Goal: Information Seeking & Learning: Find specific fact

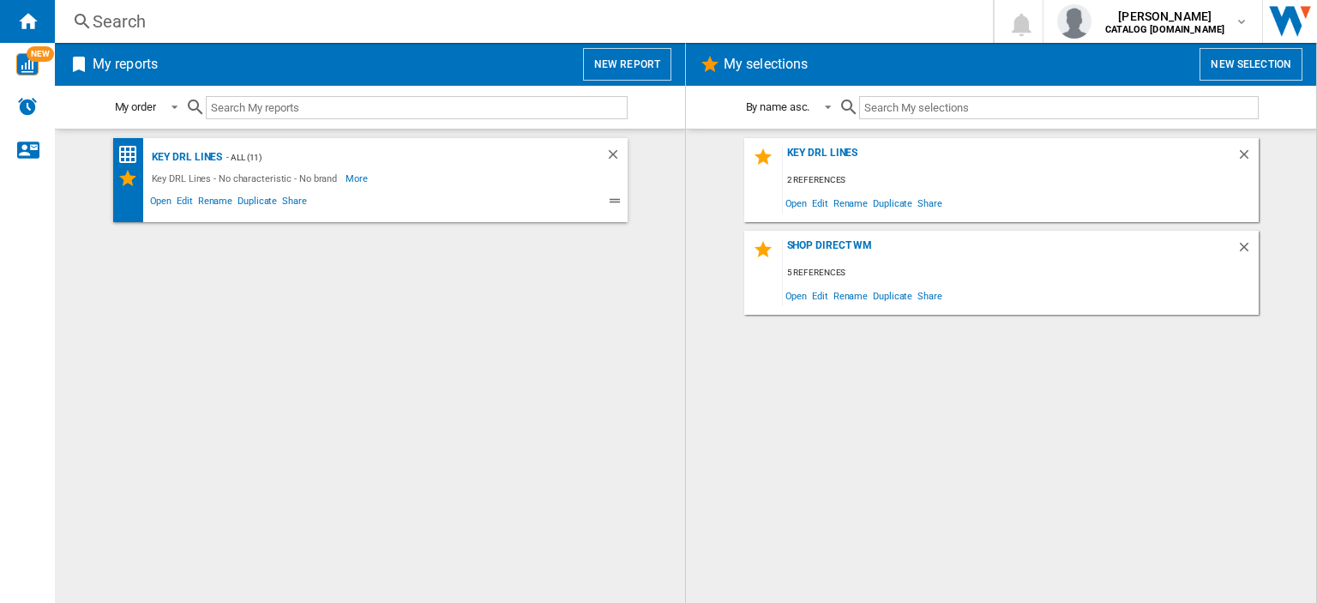
click at [141, 26] on div "Search" at bounding box center [521, 21] width 856 height 24
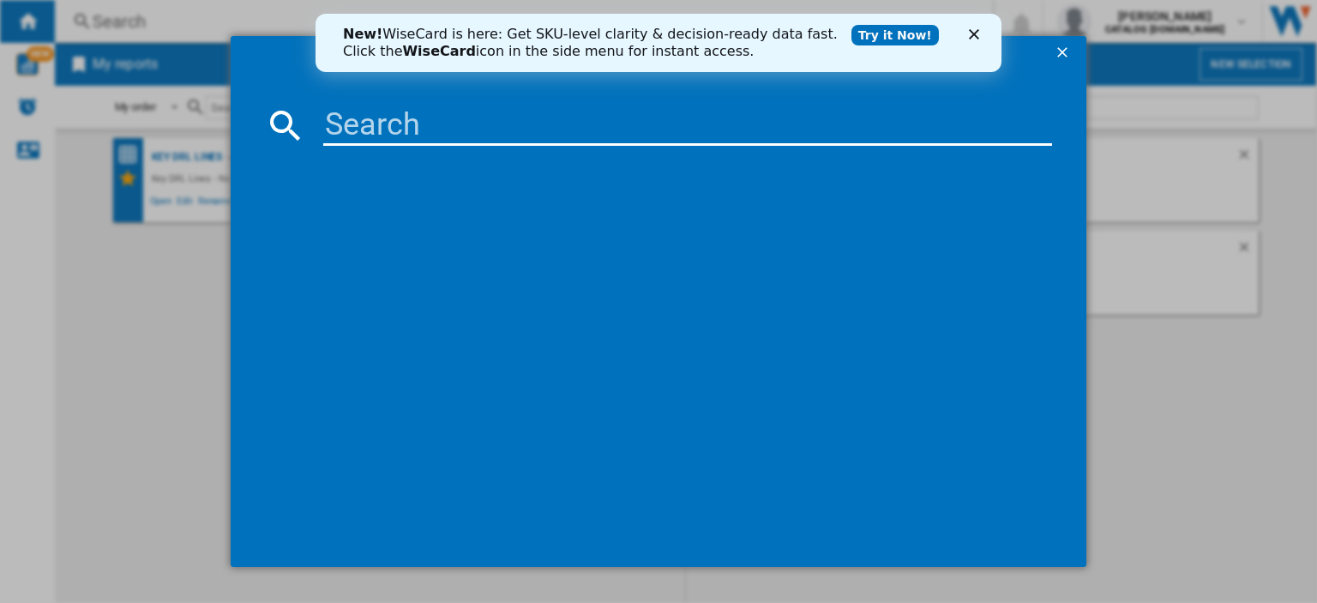
paste input "Hydroforce H8IHT59LSUK"
type input "Hydroforce H8IHT59LSUK"
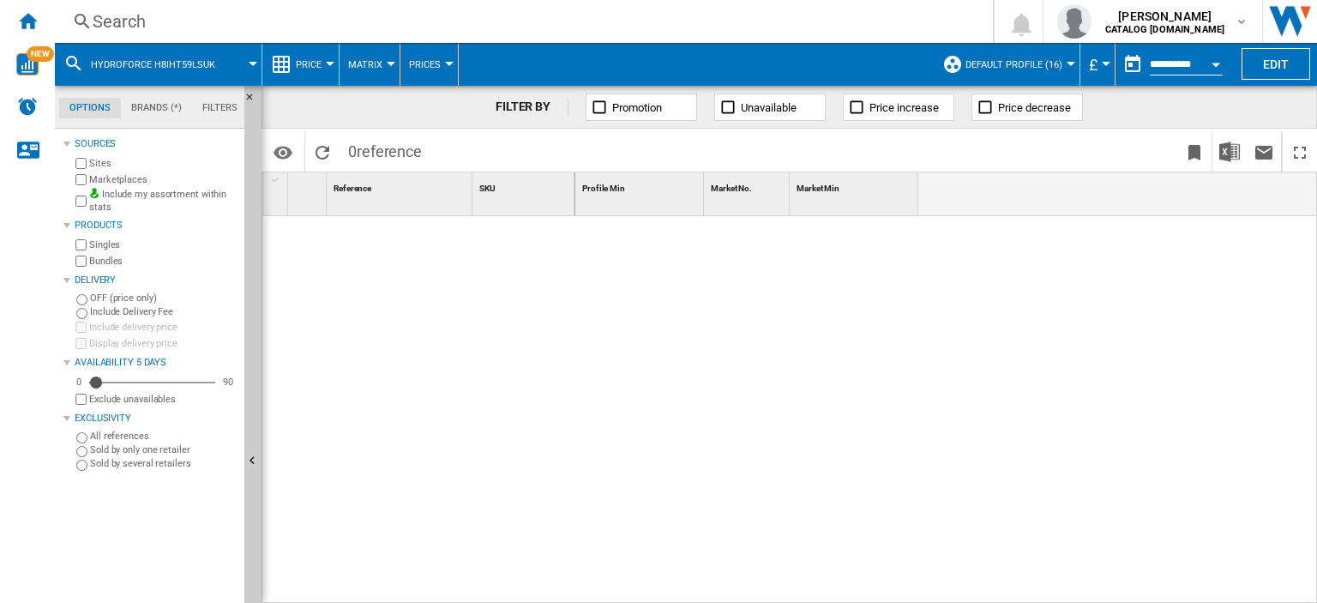
click at [137, 17] on div "Search" at bounding box center [521, 21] width 856 height 24
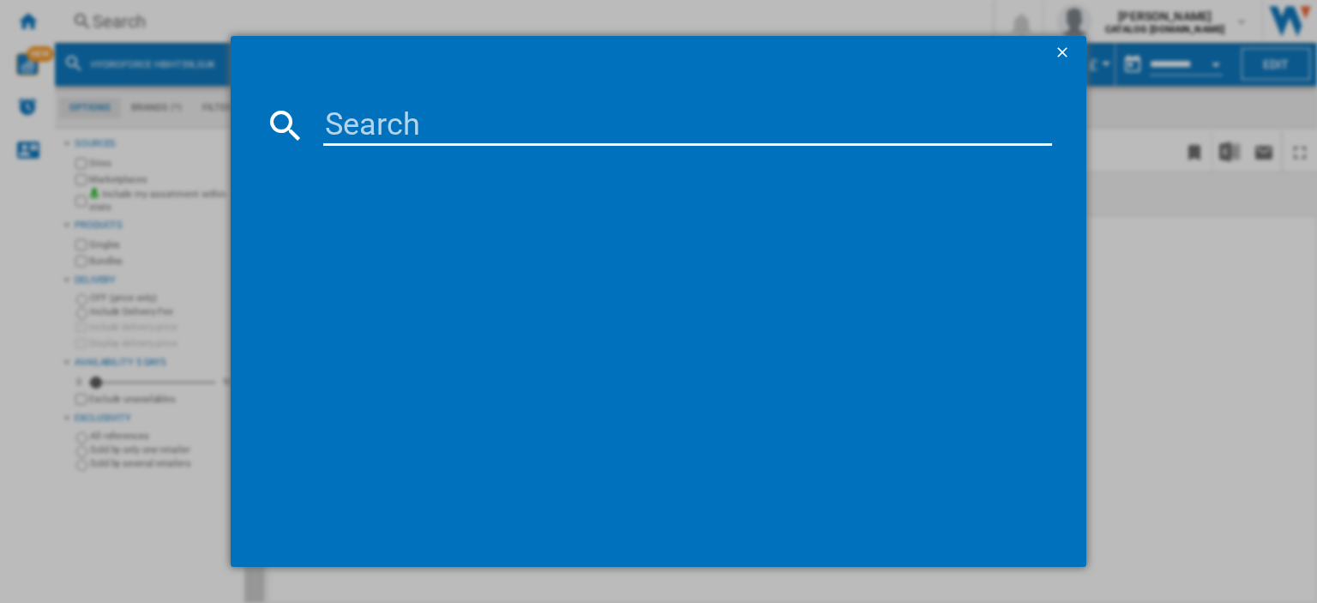
paste input "Hydroforce H8IHT59LSUK"
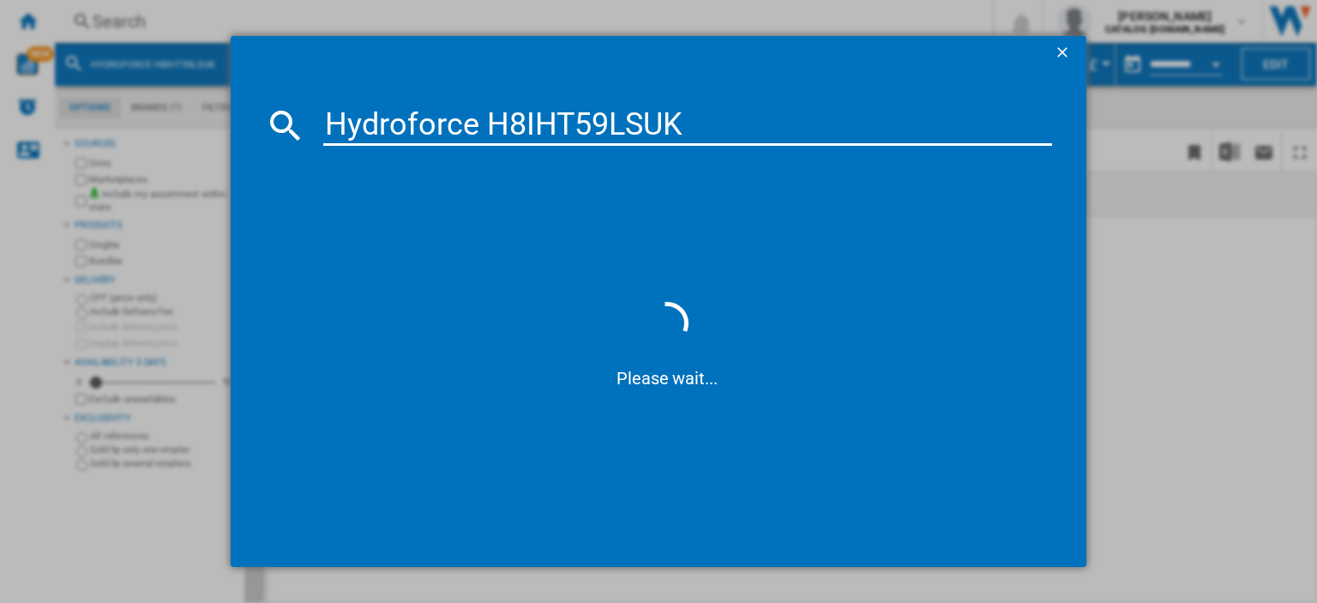
drag, startPoint x: 486, startPoint y: 126, endPoint x: 293, endPoint y: 124, distance: 192.9
click at [293, 124] on div "Hydroforce H8IHT59LSUK" at bounding box center [658, 125] width 787 height 41
type input "H8IHT59LSUK"
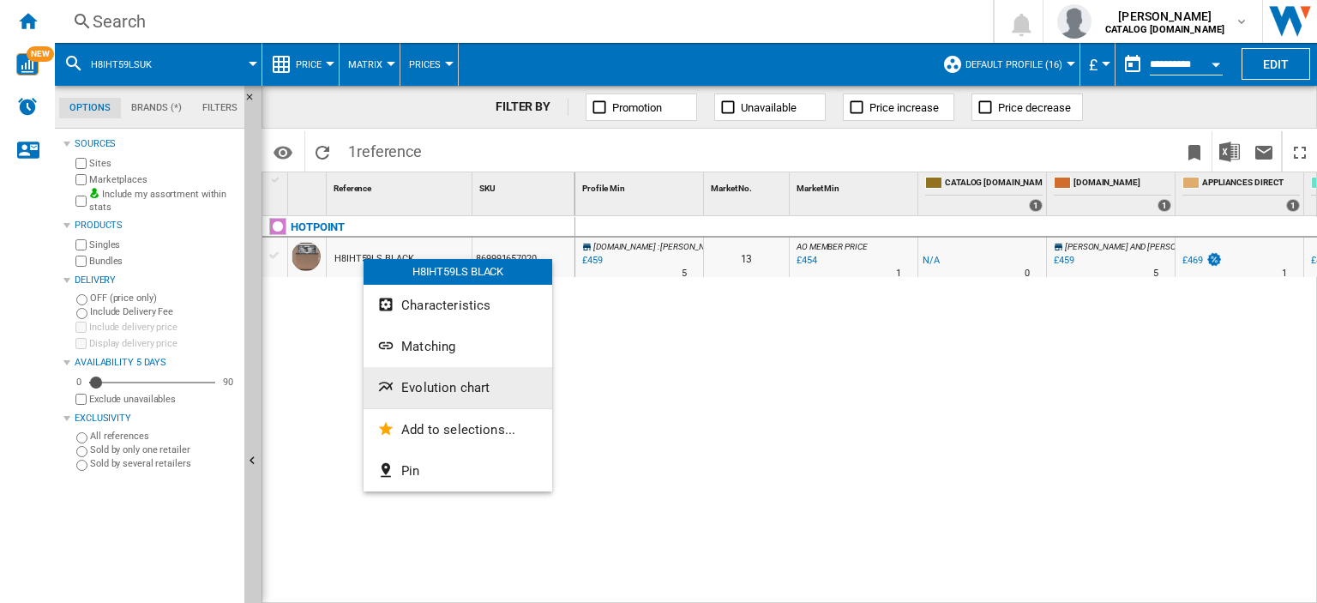
click at [467, 384] on span "Evolution chart" at bounding box center [445, 387] width 88 height 15
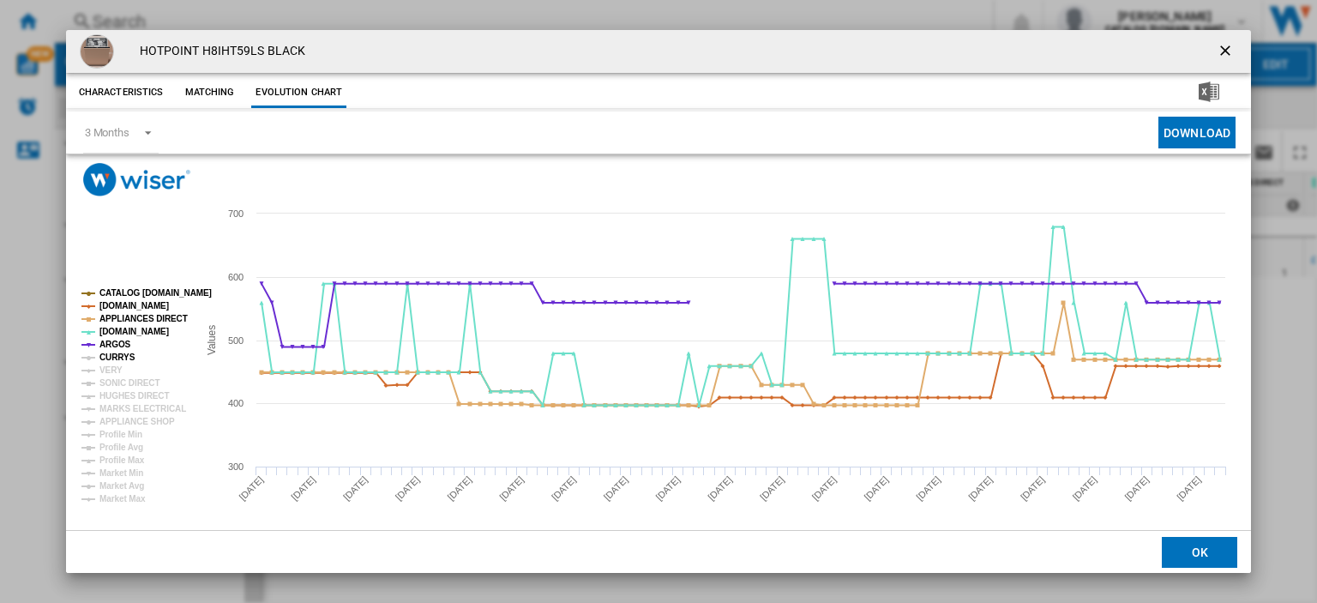
click at [121, 358] on tspan "CURRYS" at bounding box center [117, 356] width 36 height 9
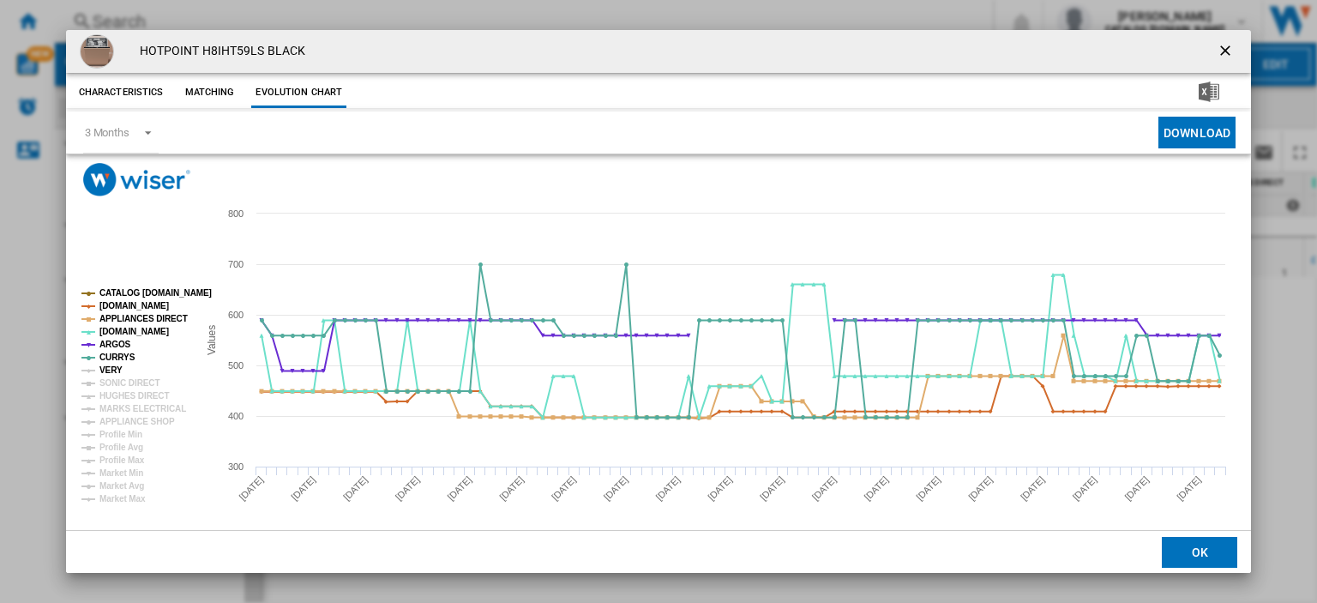
click at [116, 370] on tspan "VERY" at bounding box center [110, 369] width 23 height 9
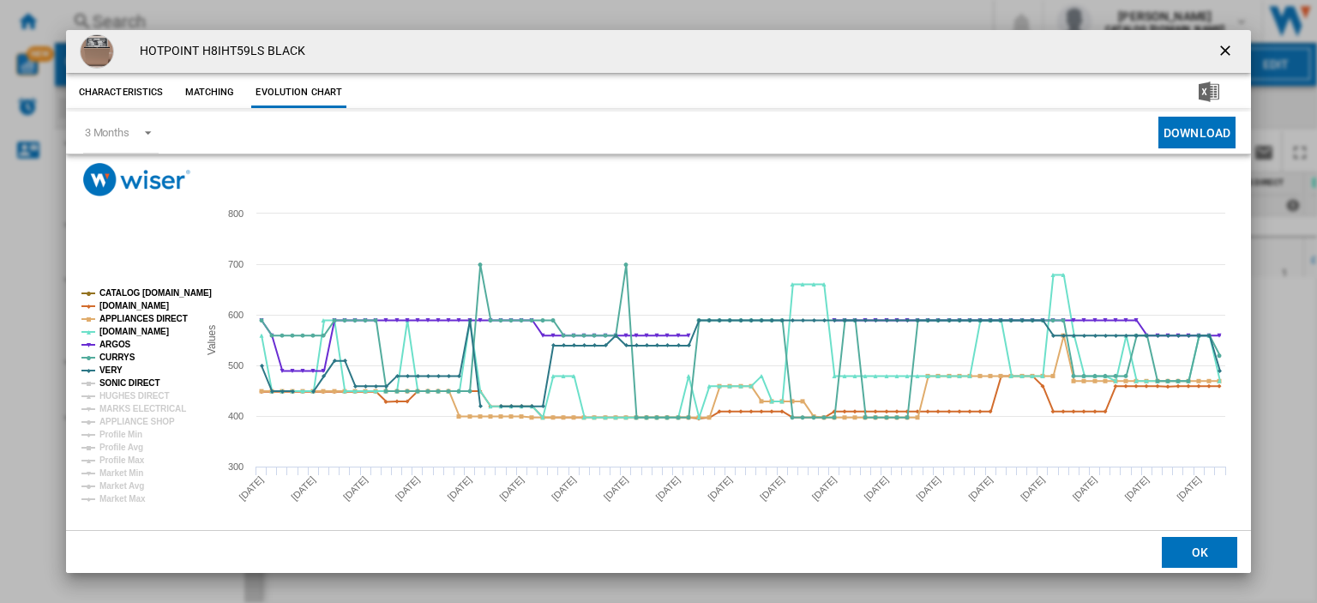
click at [121, 382] on tspan "SONIC DIRECT" at bounding box center [129, 382] width 60 height 9
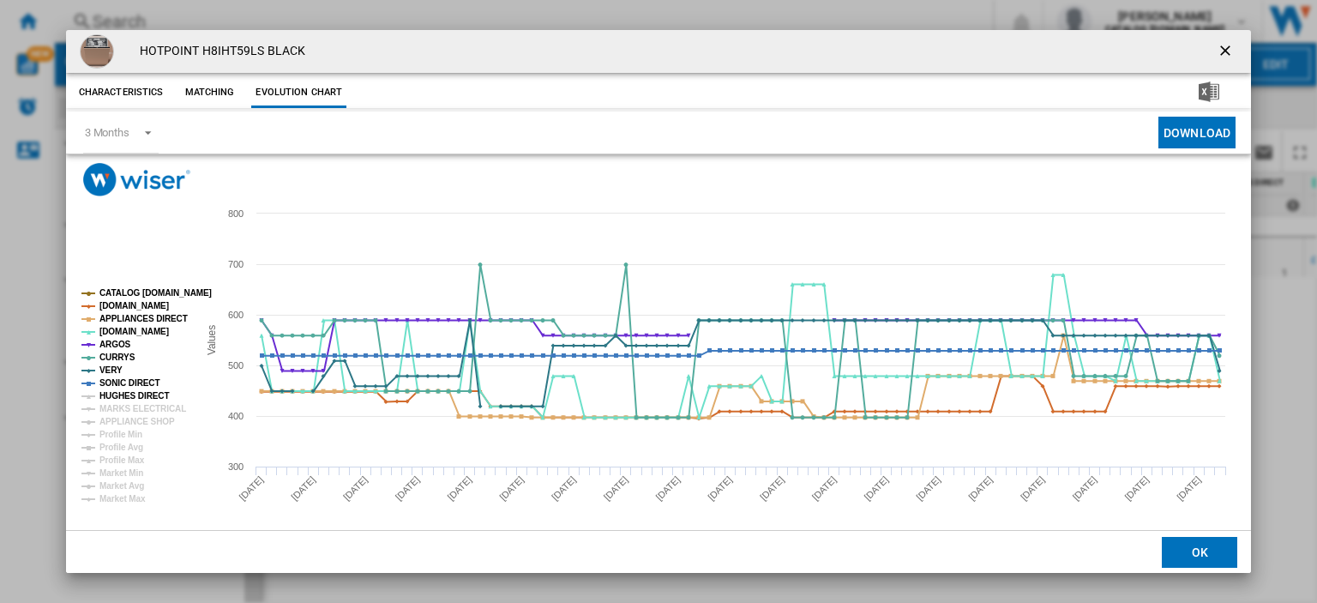
click at [124, 393] on tspan "HUGHES DIRECT" at bounding box center [133, 395] width 69 height 9
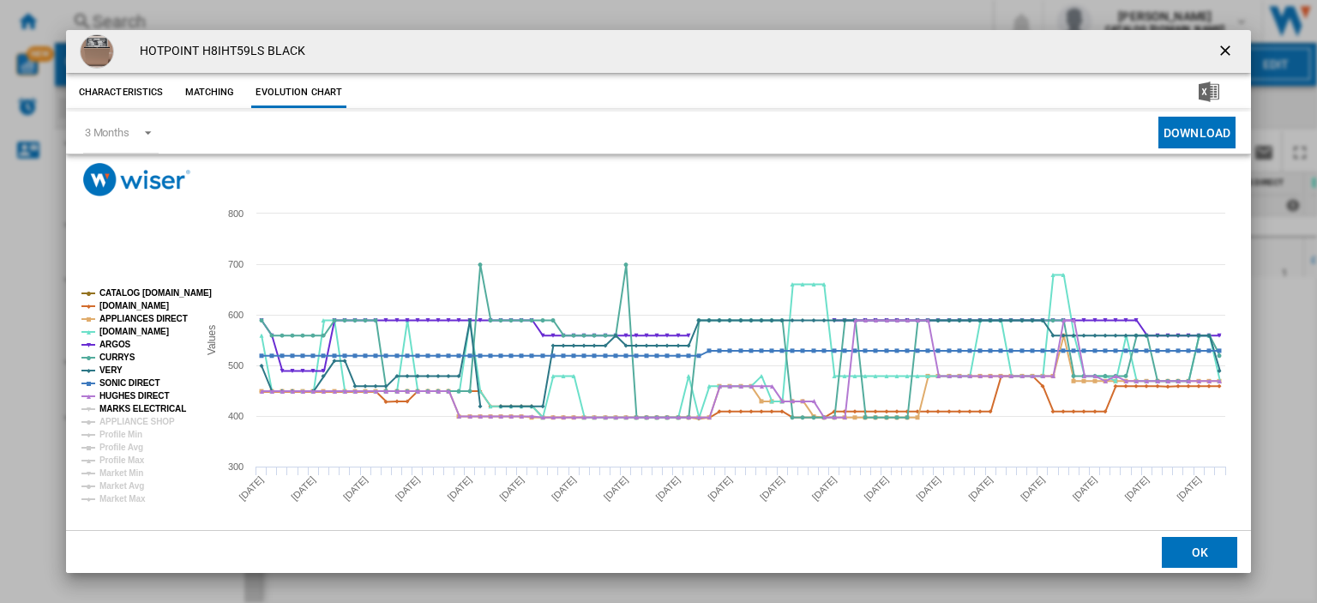
click at [127, 404] on tspan "MARKS ELECTRICAL" at bounding box center [142, 408] width 87 height 9
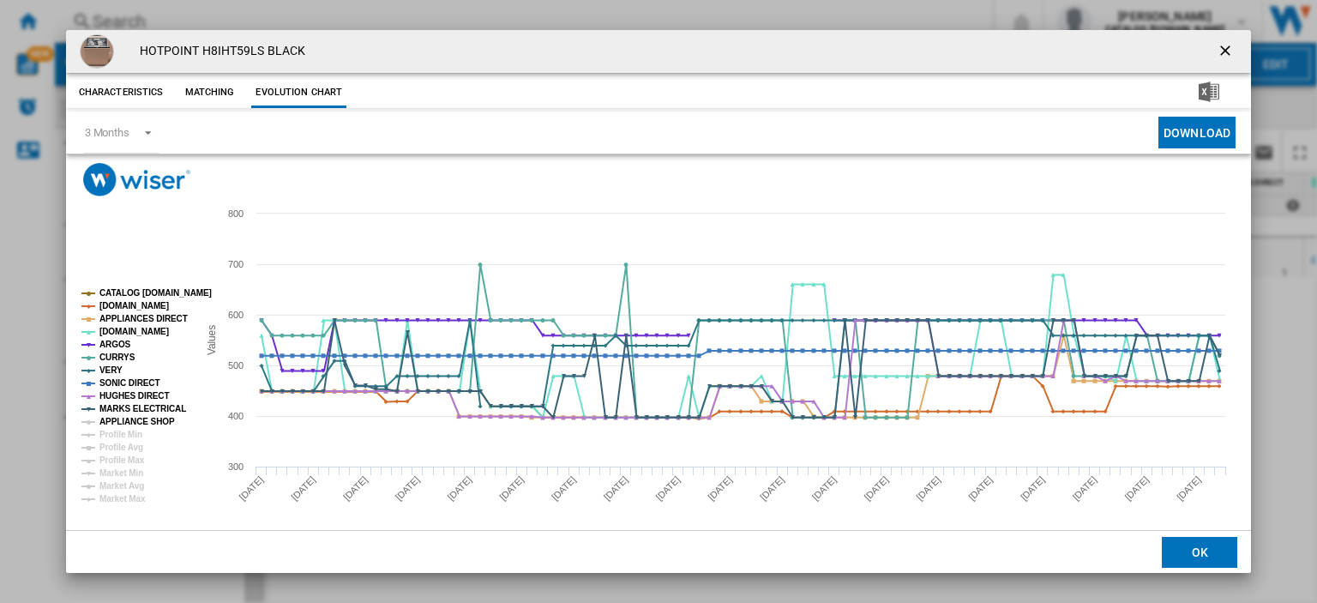
click at [130, 418] on tspan "APPLIANCE SHOP" at bounding box center [136, 421] width 75 height 9
